Goal: Task Accomplishment & Management: Use online tool/utility

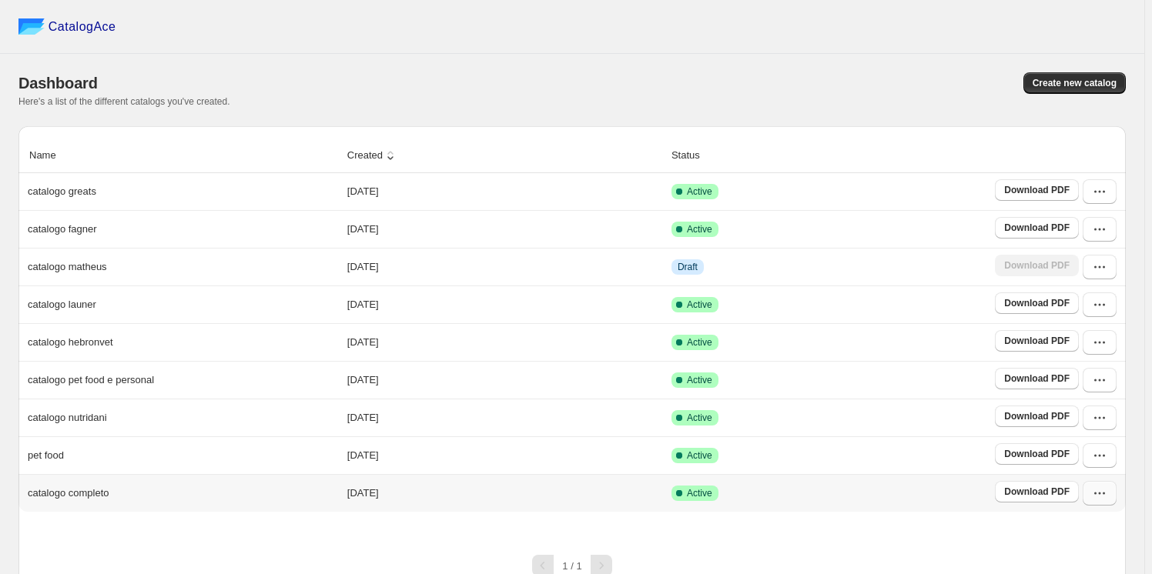
click at [1105, 493] on icon "button" at bounding box center [1099, 493] width 15 height 15
click at [1071, 377] on span "Edit" at bounding box center [1066, 383] width 17 height 12
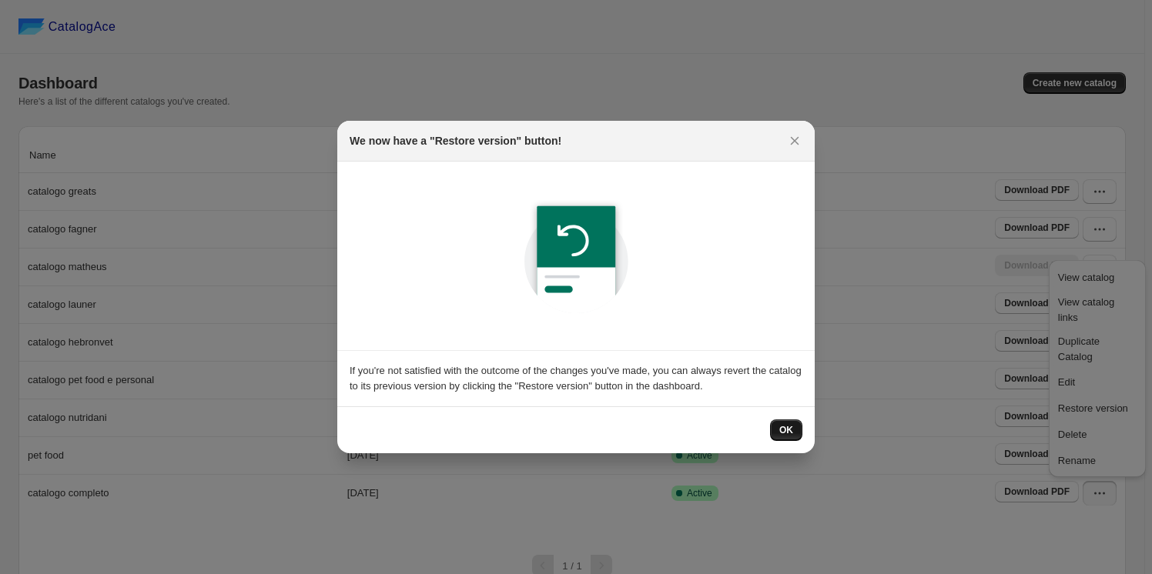
click at [778, 430] on button "OK" at bounding box center [786, 431] width 32 height 22
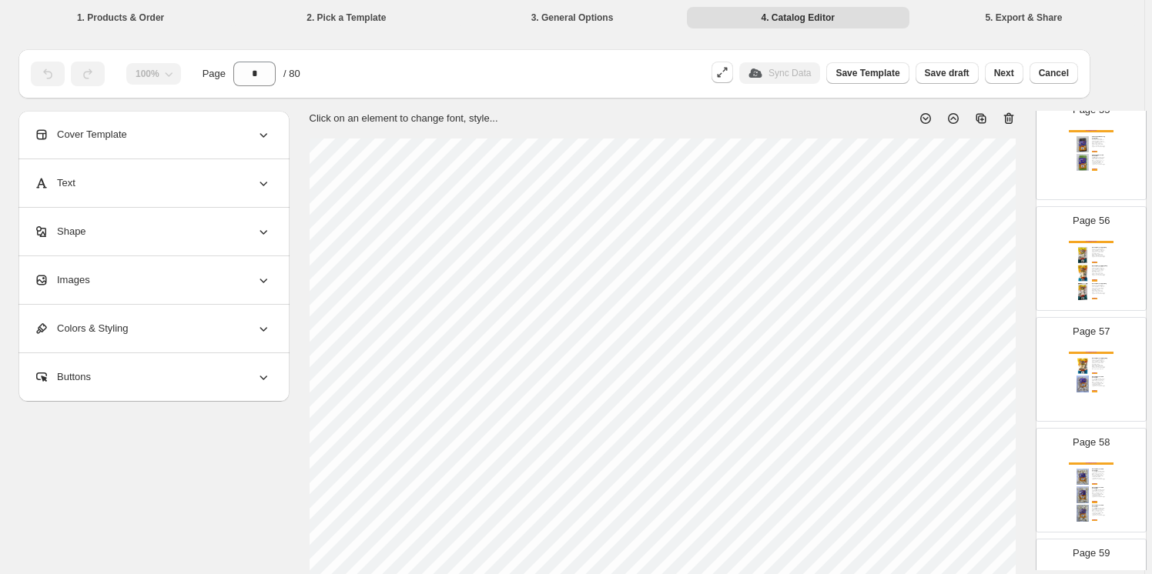
click at [1078, 380] on img at bounding box center [1082, 384] width 17 height 17
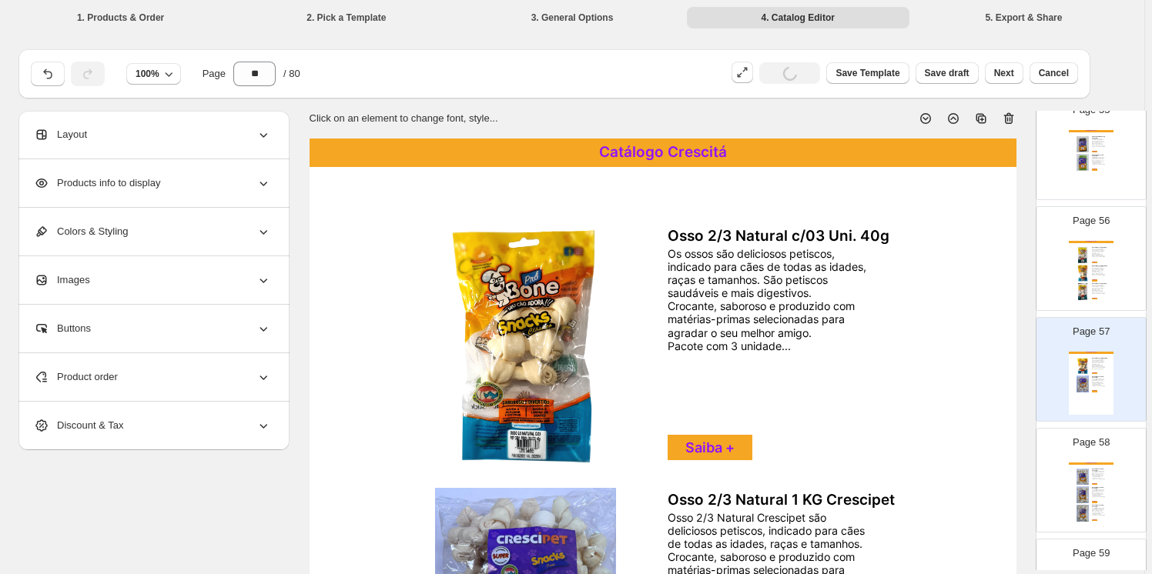
scroll to position [6072, 0]
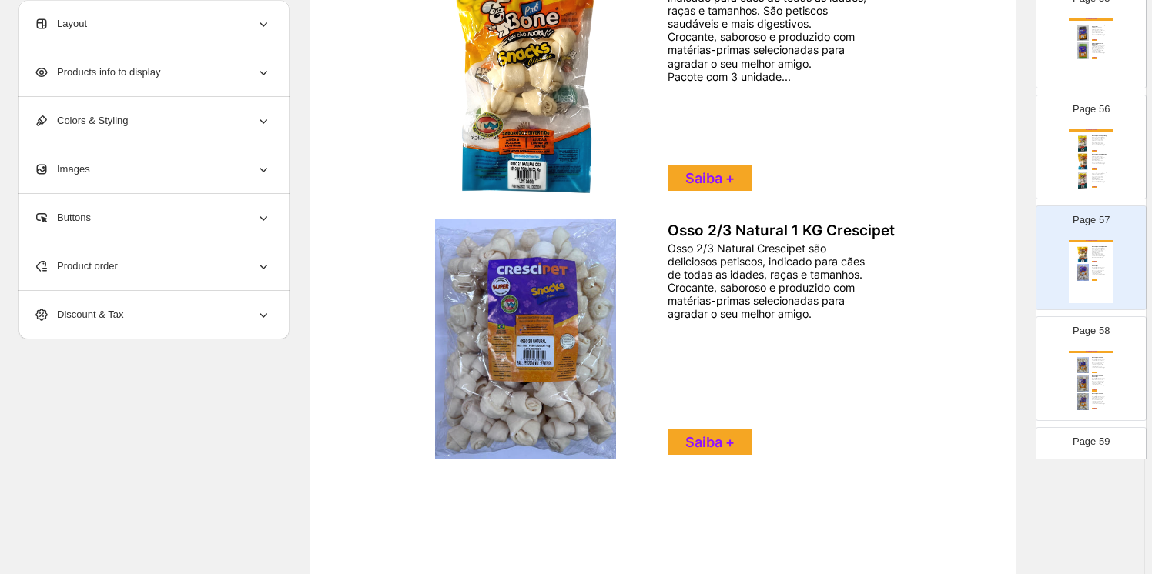
click at [1087, 357] on img at bounding box center [1082, 365] width 17 height 17
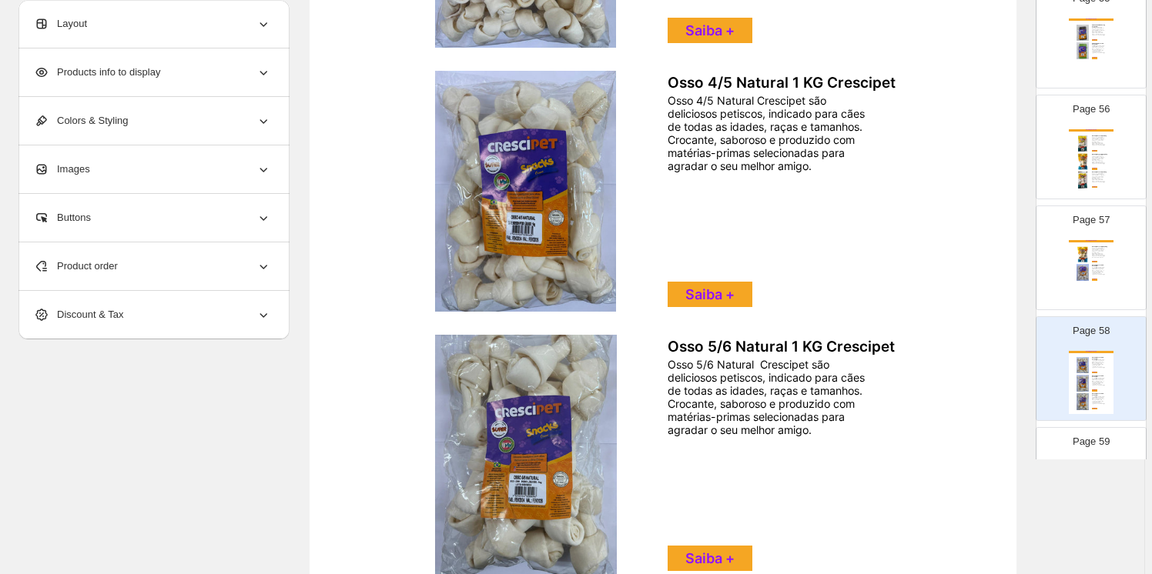
scroll to position [418, 0]
drag, startPoint x: 1091, startPoint y: 268, endPoint x: 1083, endPoint y: 267, distance: 7.7
click at [1089, 268] on div "Catálogo Crescitá Osso 2/3 Natural c/03 Uni. 40g Os ossos são deliciosos petisc…" at bounding box center [1091, 271] width 45 height 63
type input "**"
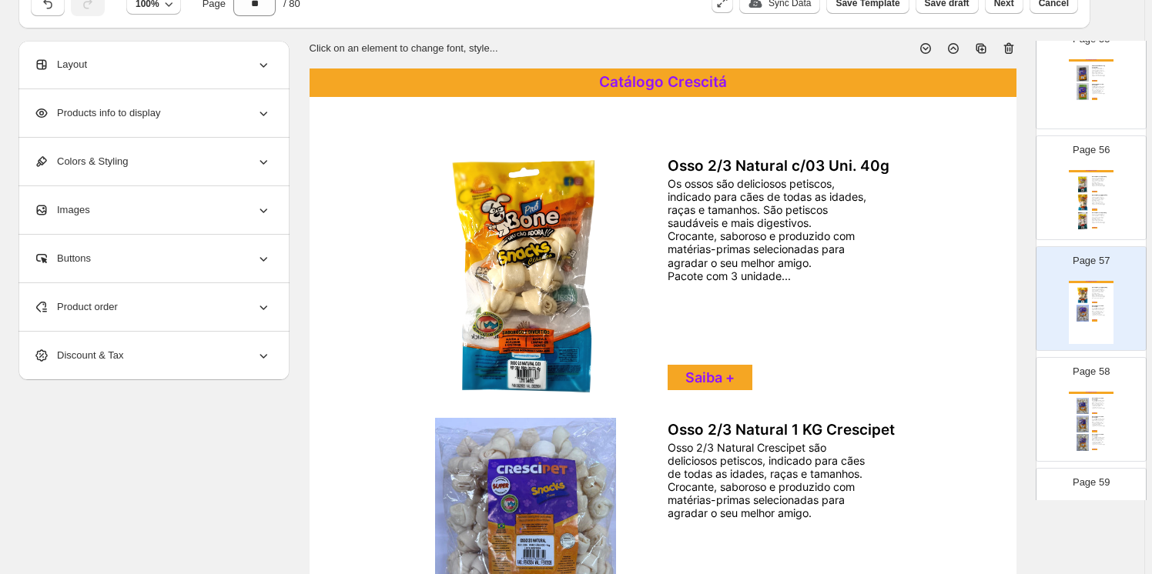
scroll to position [69, 0]
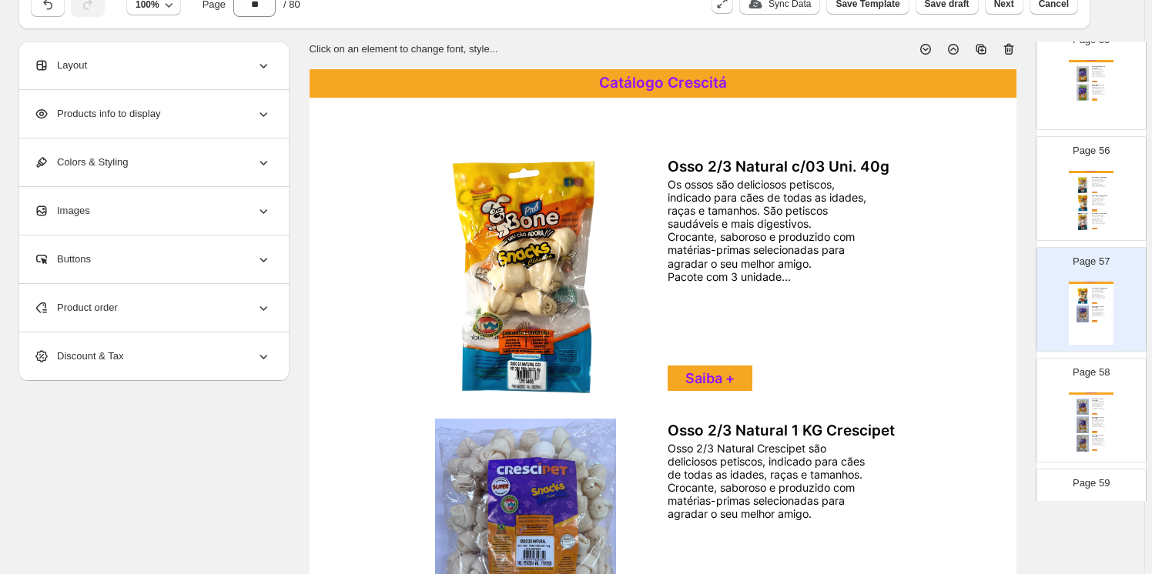
click at [263, 306] on div "Product order" at bounding box center [152, 308] width 237 height 48
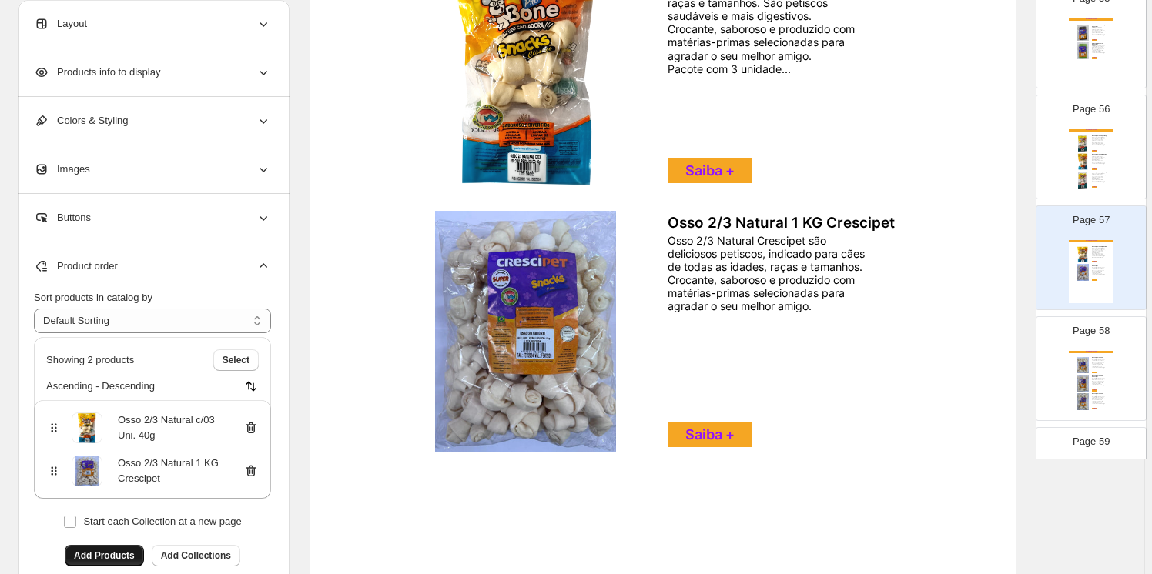
scroll to position [278, 0]
click at [104, 552] on span "Add Products" at bounding box center [104, 556] width 61 height 12
